Goal: Find specific page/section: Find specific page/section

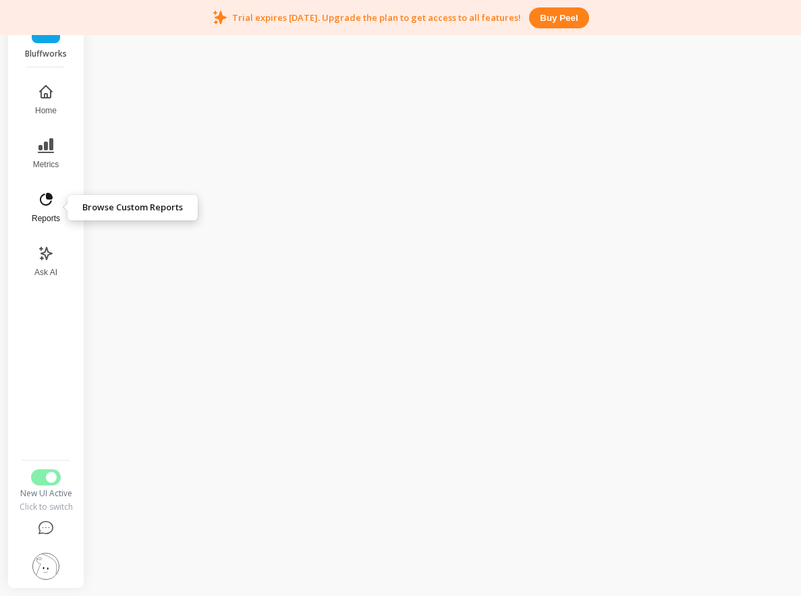
click at [47, 201] on icon at bounding box center [46, 200] width 16 height 16
click at [18, 146] on nav "Home Metrics Reports Ask AI" at bounding box center [45, 265] width 57 height 379
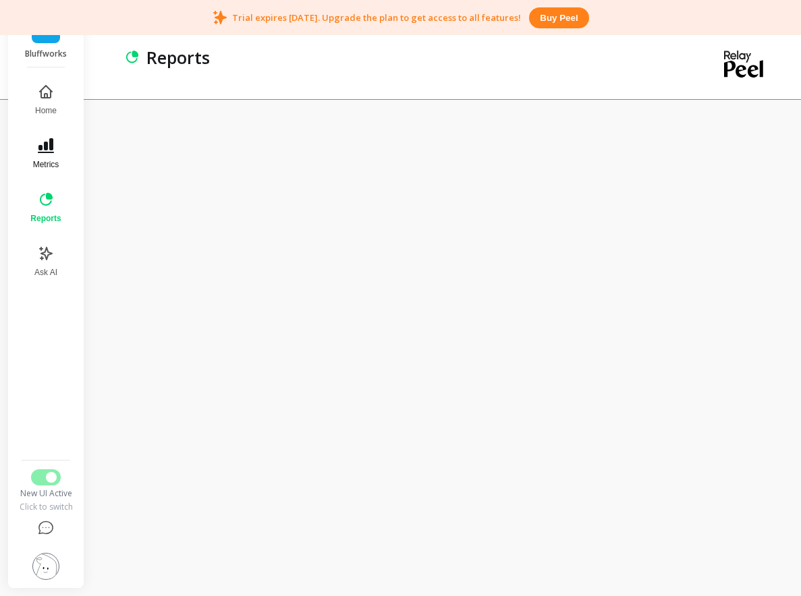
click at [37, 146] on button "Metrics" at bounding box center [45, 154] width 47 height 49
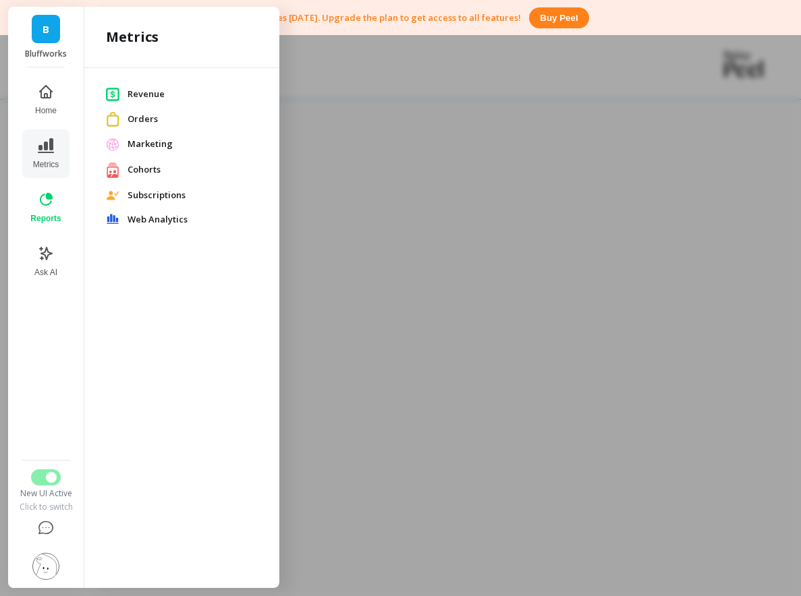
click at [186, 135] on div "Marketing" at bounding box center [181, 144] width 173 height 24
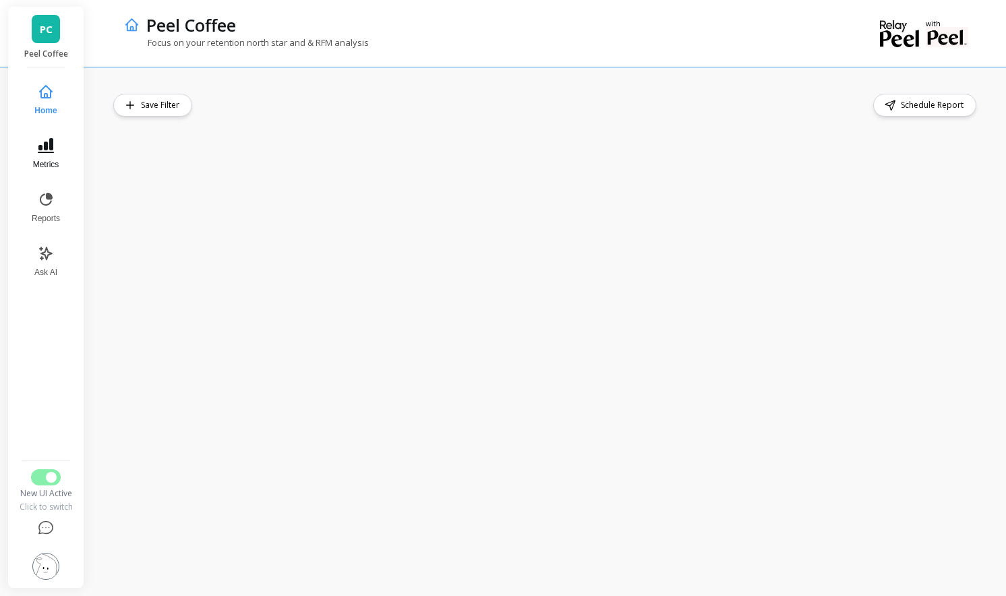
click at [46, 161] on span "Metrics" at bounding box center [46, 164] width 26 height 11
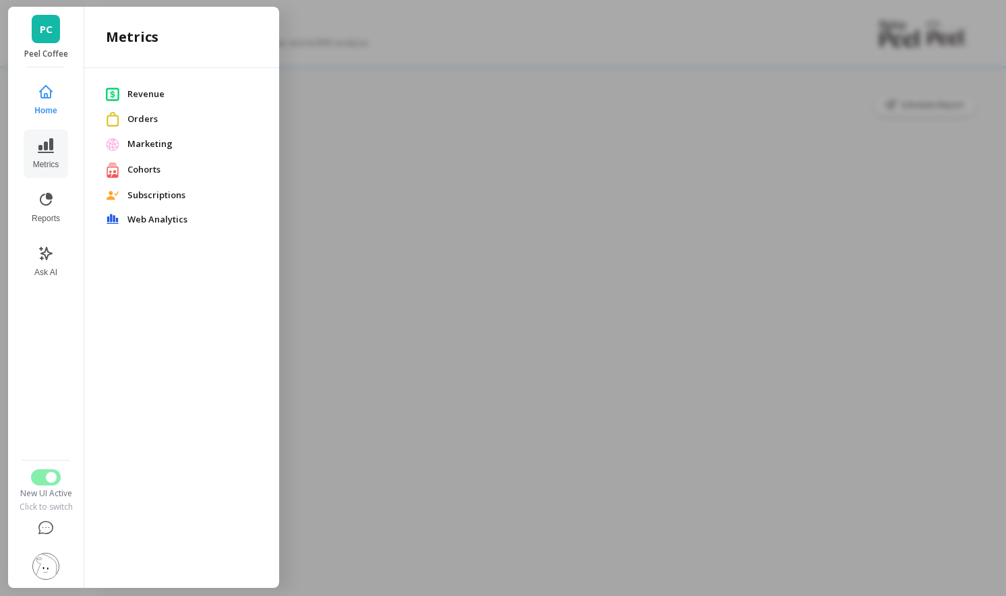
click at [150, 147] on span "Marketing" at bounding box center [192, 144] width 130 height 13
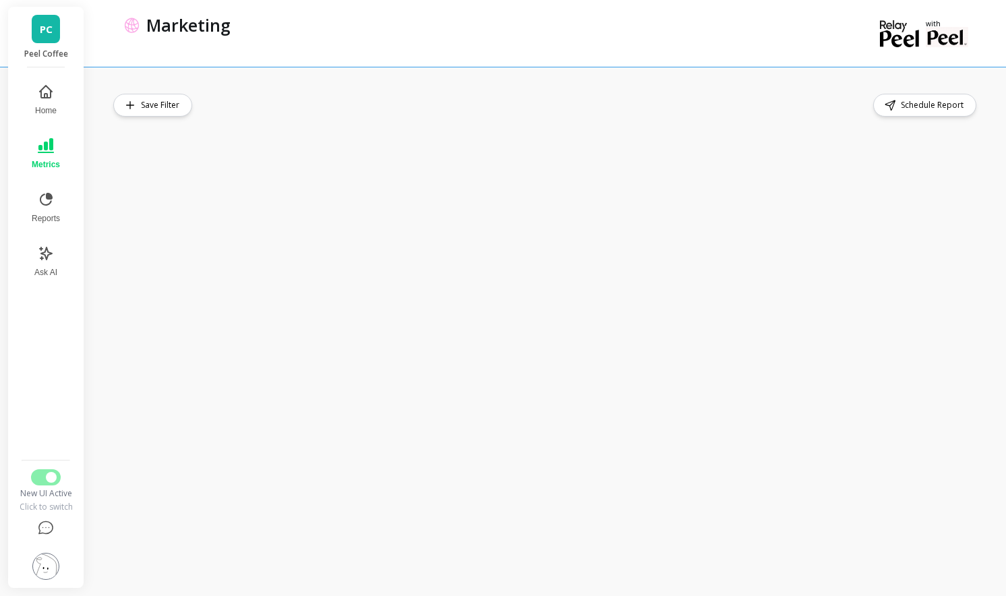
click at [519, 71] on div "Save Filter Schedule Report" at bounding box center [549, 332] width 915 height 530
